Goal: Obtain resource: Download file/media

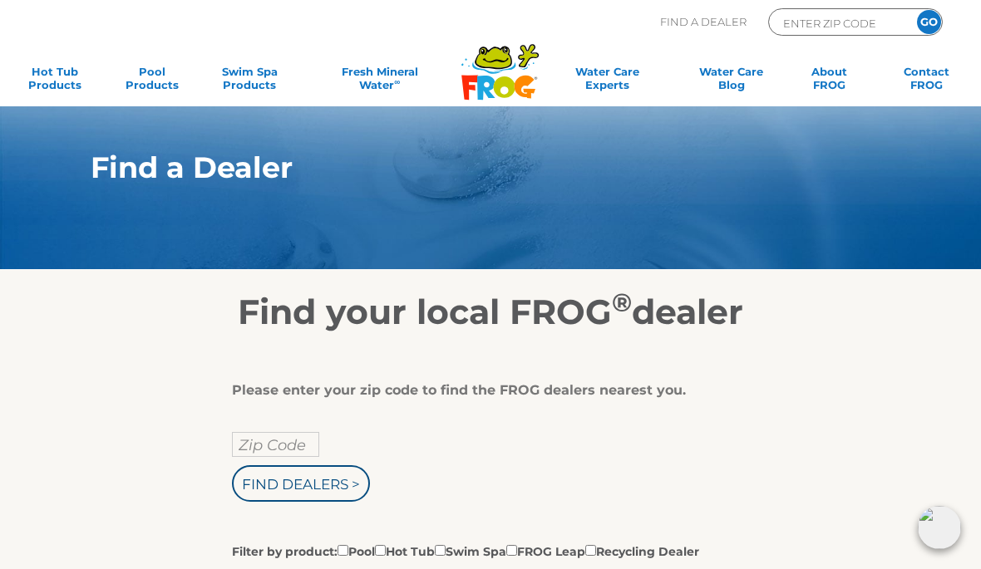
click at [296, 452] on input "Zip Code" at bounding box center [275, 444] width 87 height 25
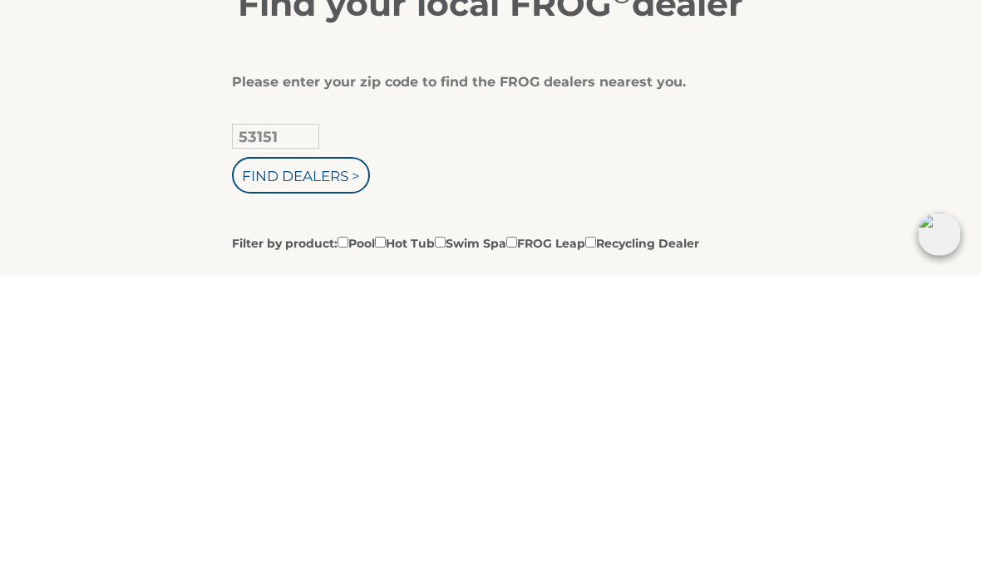
type input "53151"
click at [317, 450] on input "Find Dealers >" at bounding box center [301, 468] width 138 height 37
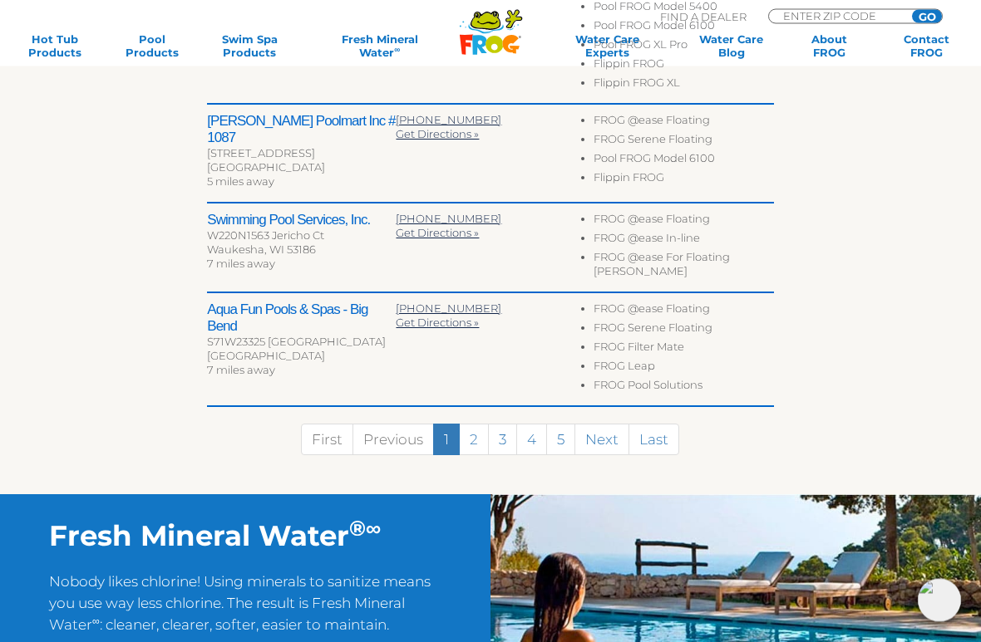
scroll to position [901, 0]
click at [479, 424] on link "2" at bounding box center [474, 440] width 30 height 32
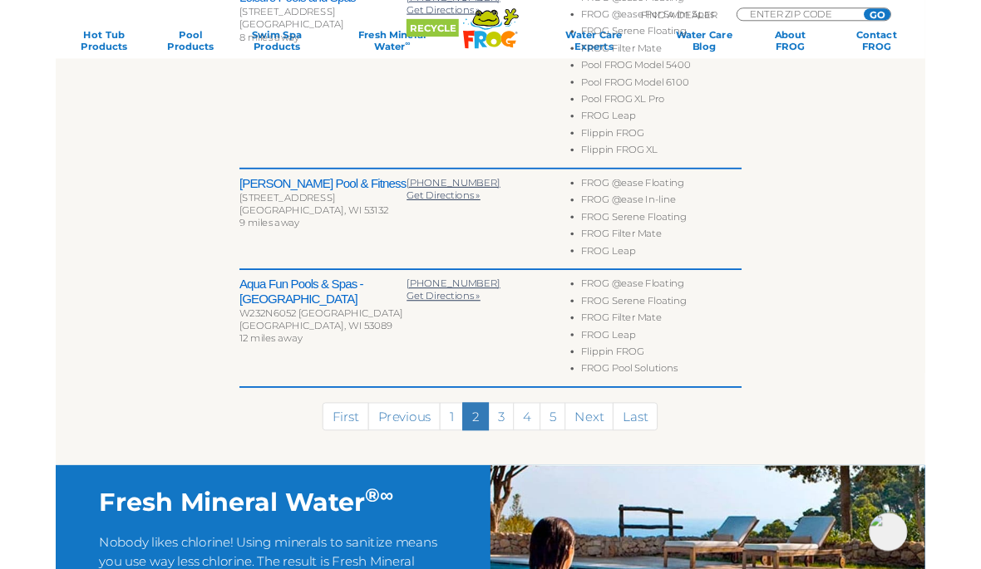
scroll to position [1009, 0]
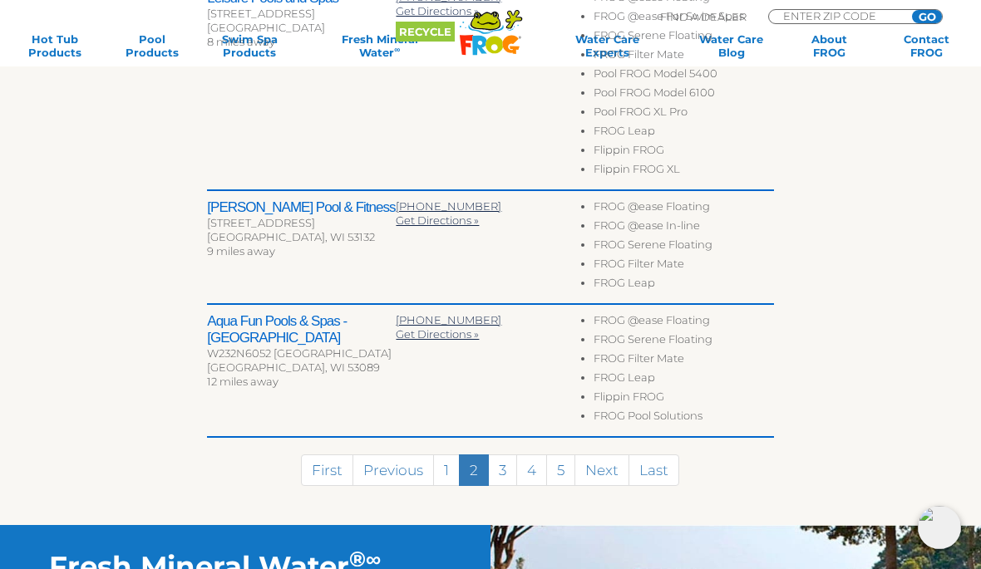
click at [510, 455] on link "3" at bounding box center [502, 471] width 29 height 32
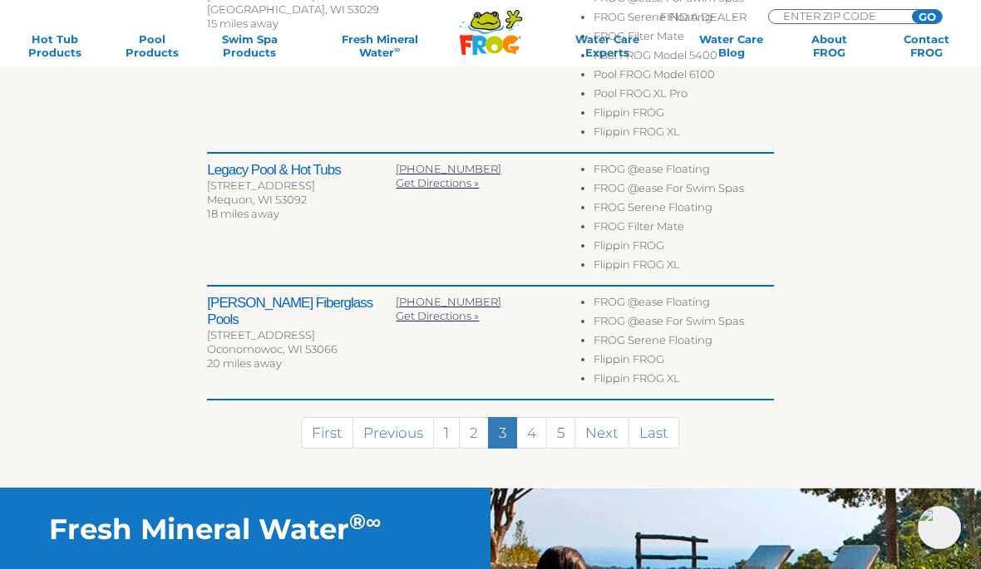
click at [531, 435] on link "4" at bounding box center [531, 433] width 31 height 32
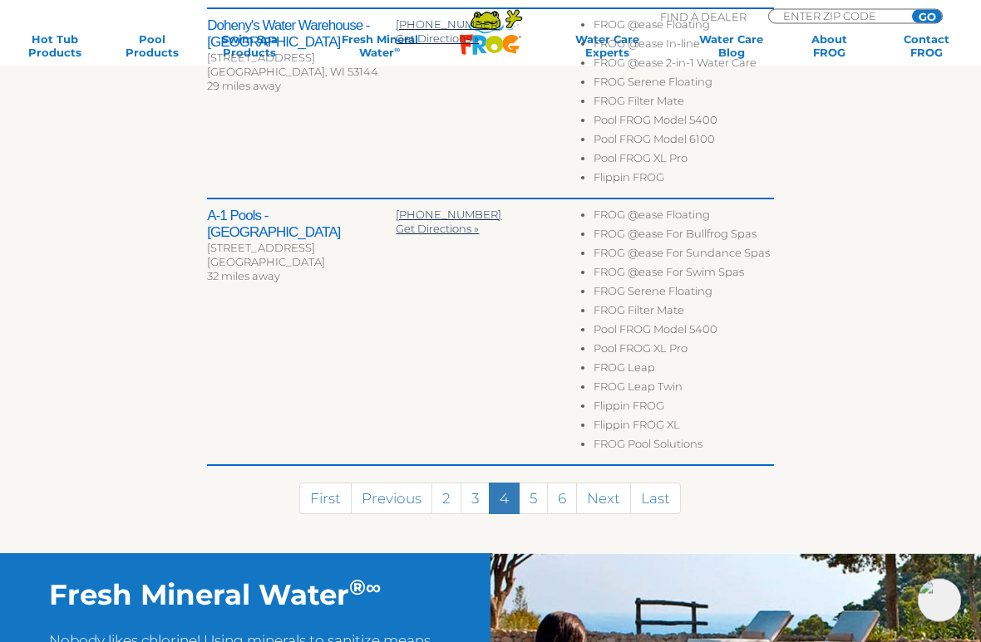
scroll to position [1240, 0]
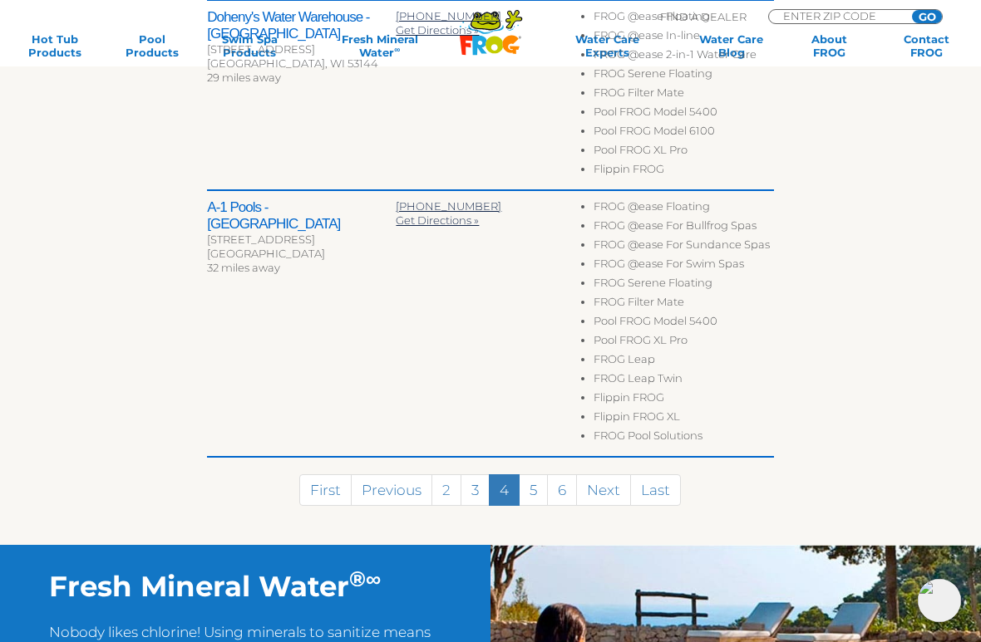
click at [532, 480] on link "5" at bounding box center [533, 490] width 29 height 32
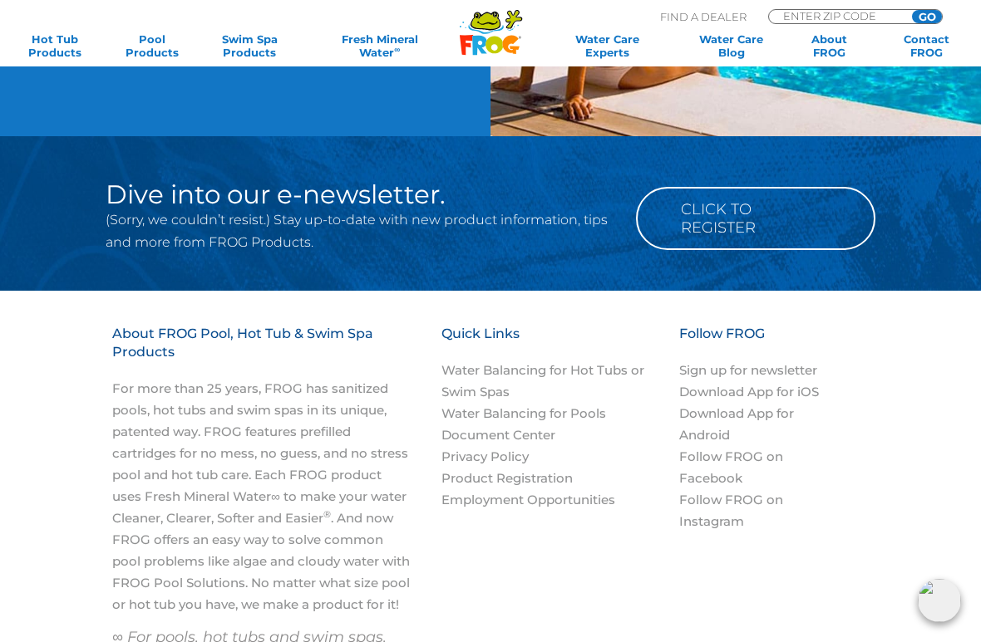
scroll to position [1595, 0]
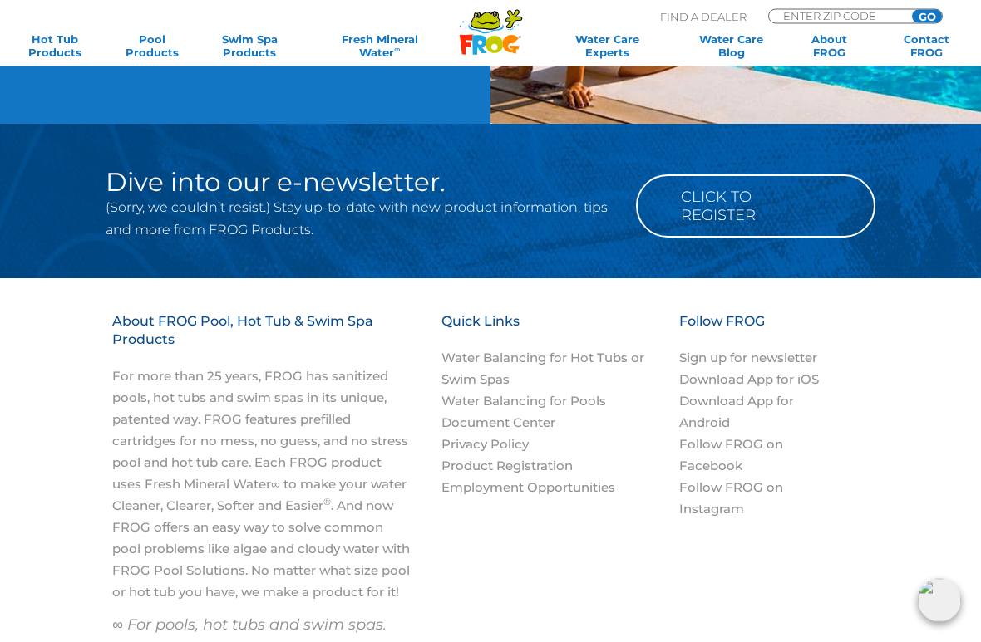
click at [553, 351] on link "Water Balancing for Hot Tubs or Swim Spas" at bounding box center [542, 369] width 203 height 37
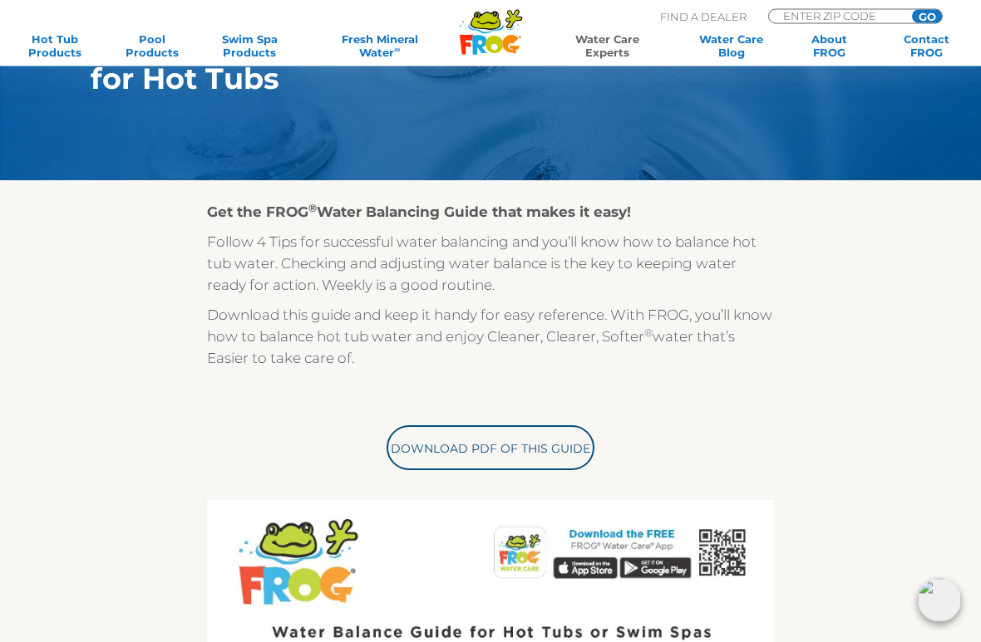
scroll to position [234, 0]
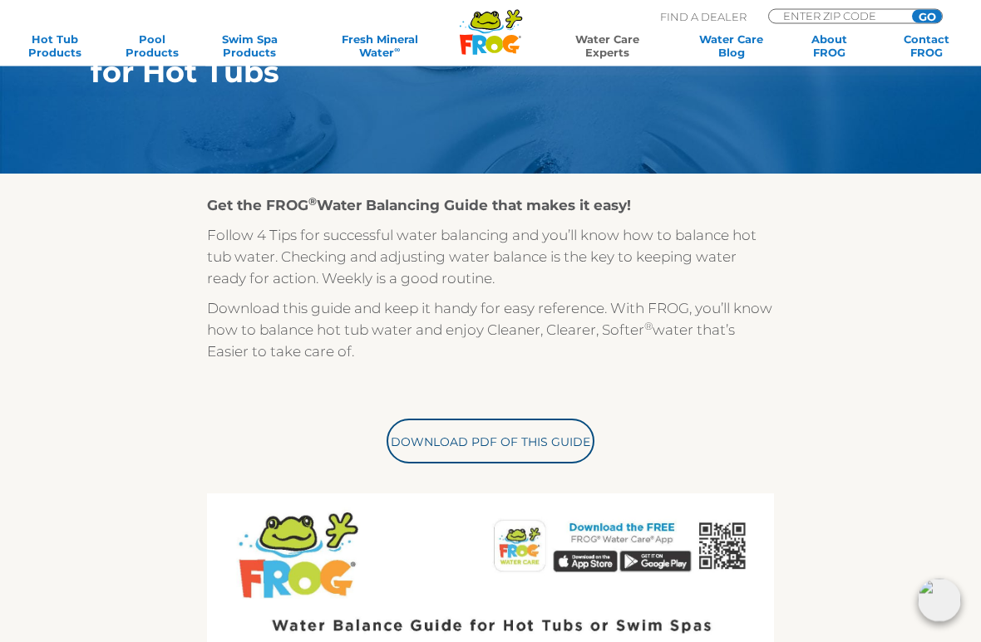
click at [507, 461] on link "Download PDF of this Guide" at bounding box center [490, 442] width 208 height 45
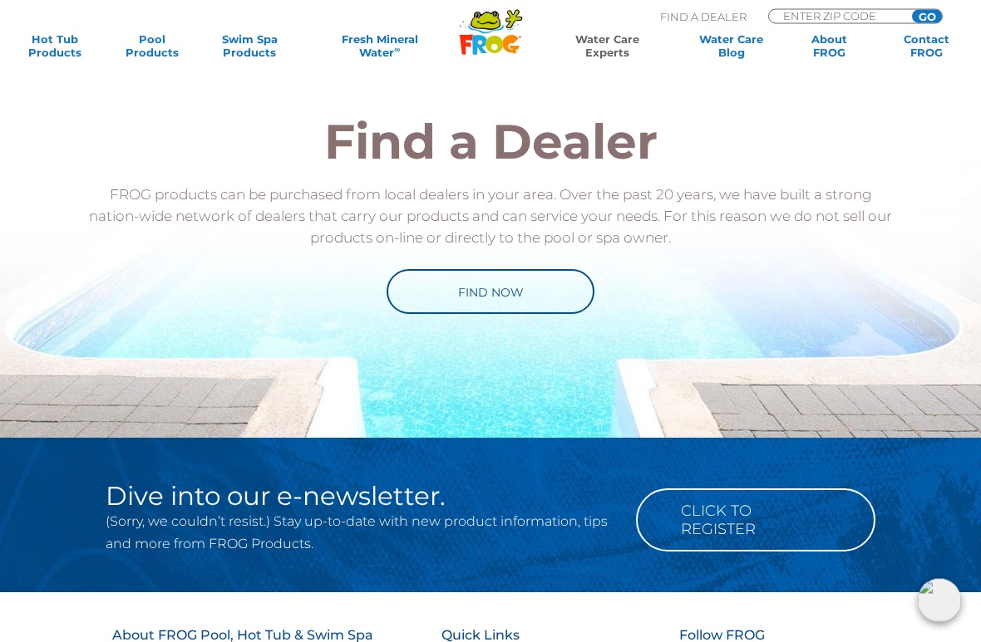
scroll to position [1640, 0]
